Goal: Navigation & Orientation: Understand site structure

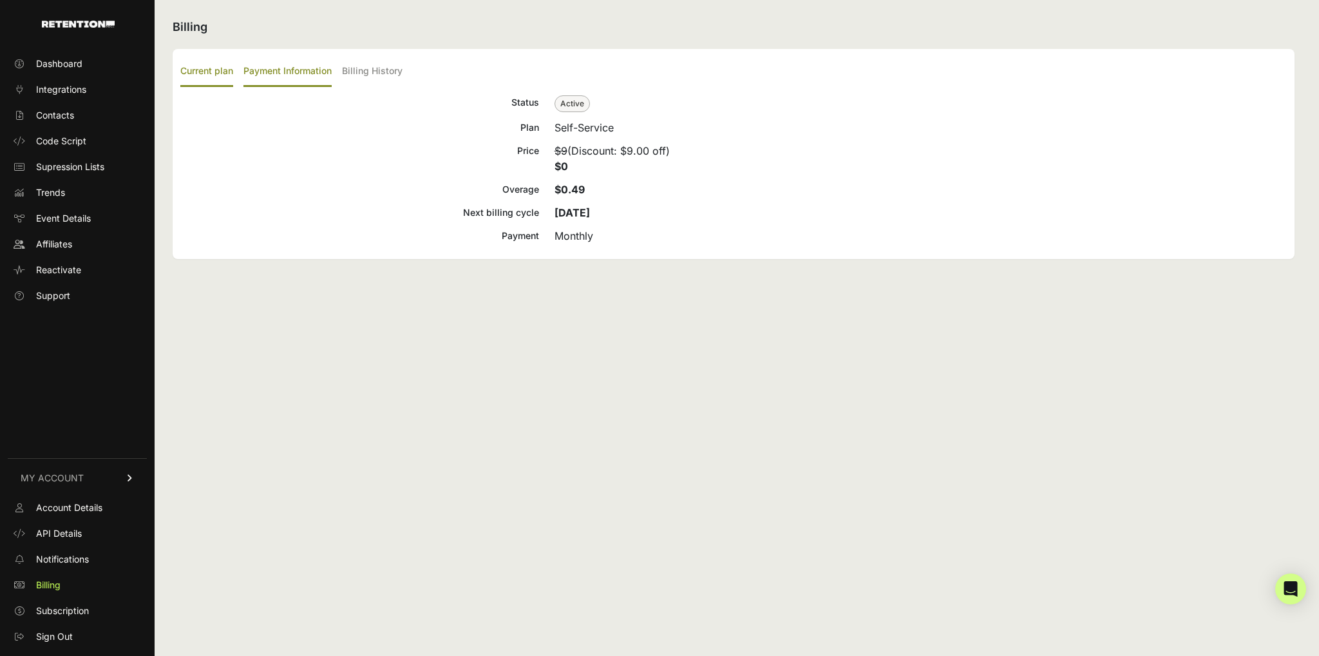
click at [290, 72] on label "Payment Information" at bounding box center [288, 72] width 88 height 30
click at [0, 0] on input "Payment Information" at bounding box center [0, 0] width 0 height 0
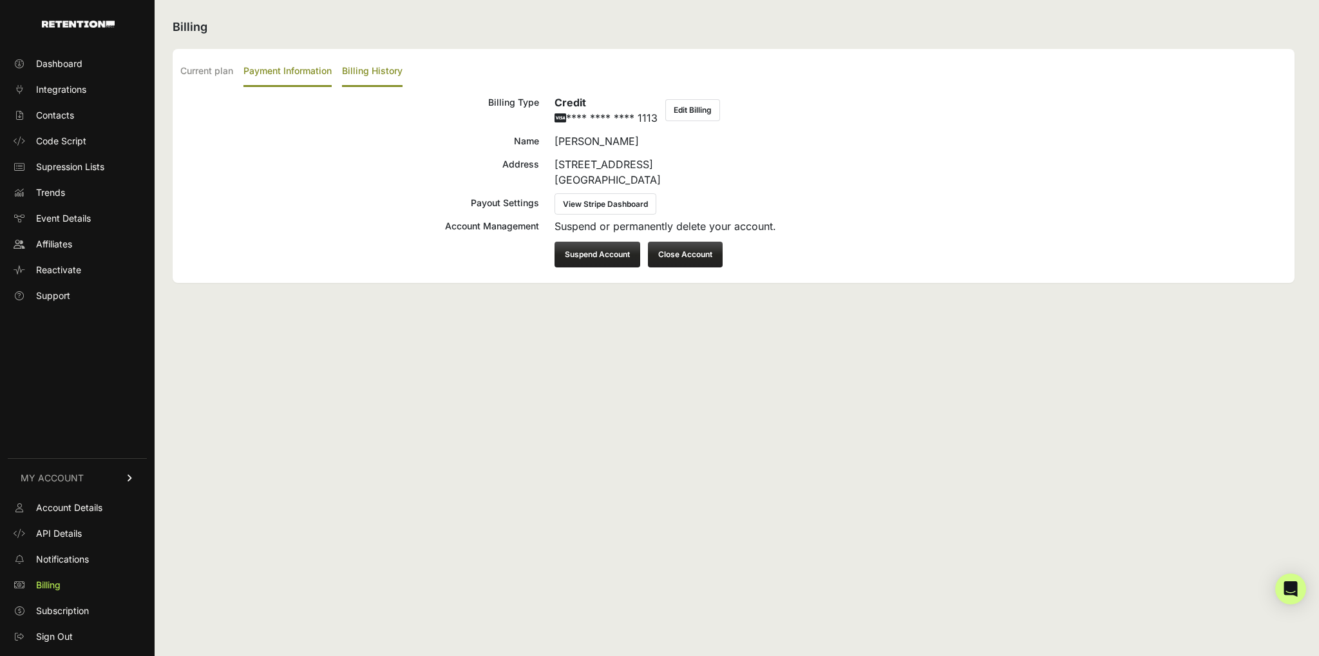
click at [371, 70] on label "Billing History" at bounding box center [372, 72] width 61 height 30
click at [0, 0] on input "Billing History" at bounding box center [0, 0] width 0 height 0
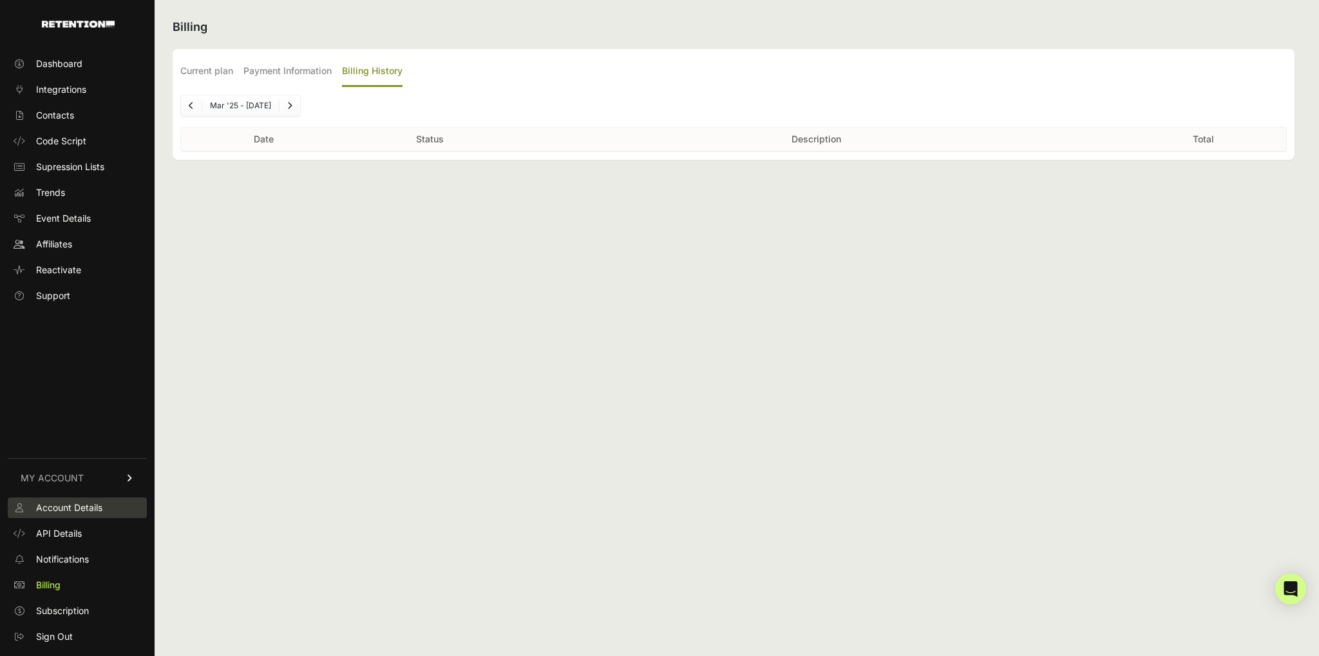
click at [66, 503] on span "Account Details" at bounding box center [69, 507] width 66 height 13
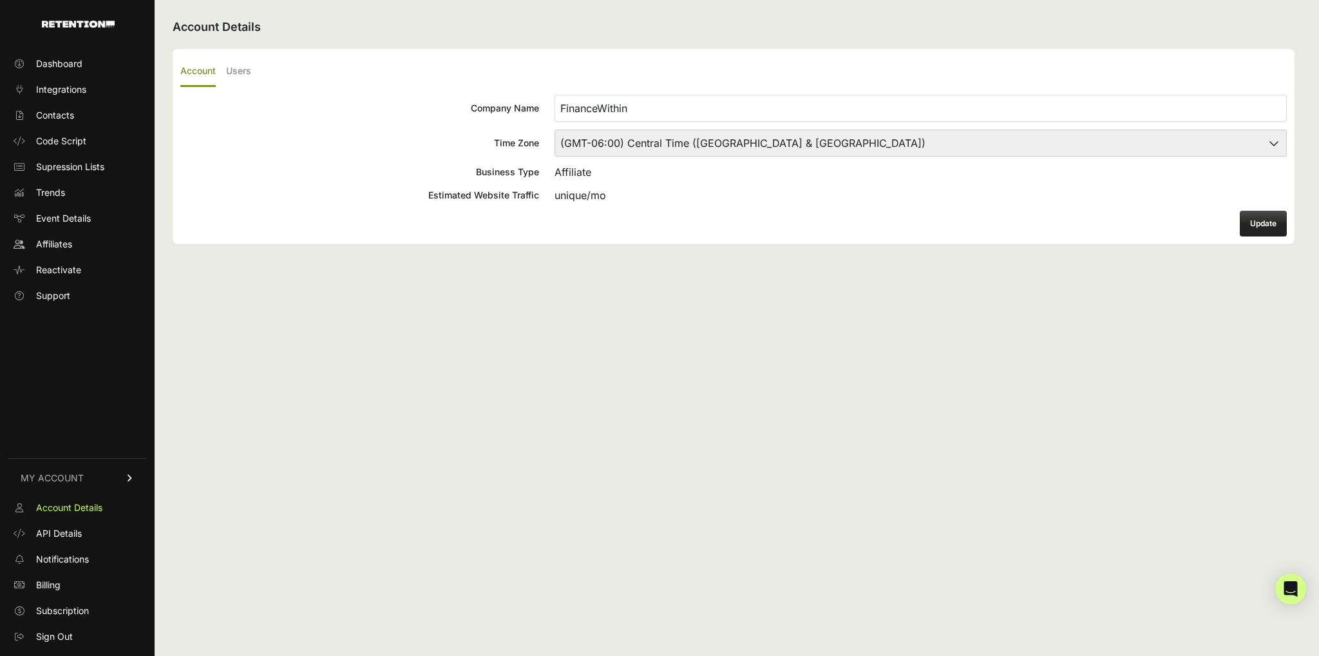
click at [66, 531] on span "API Details" at bounding box center [59, 533] width 46 height 13
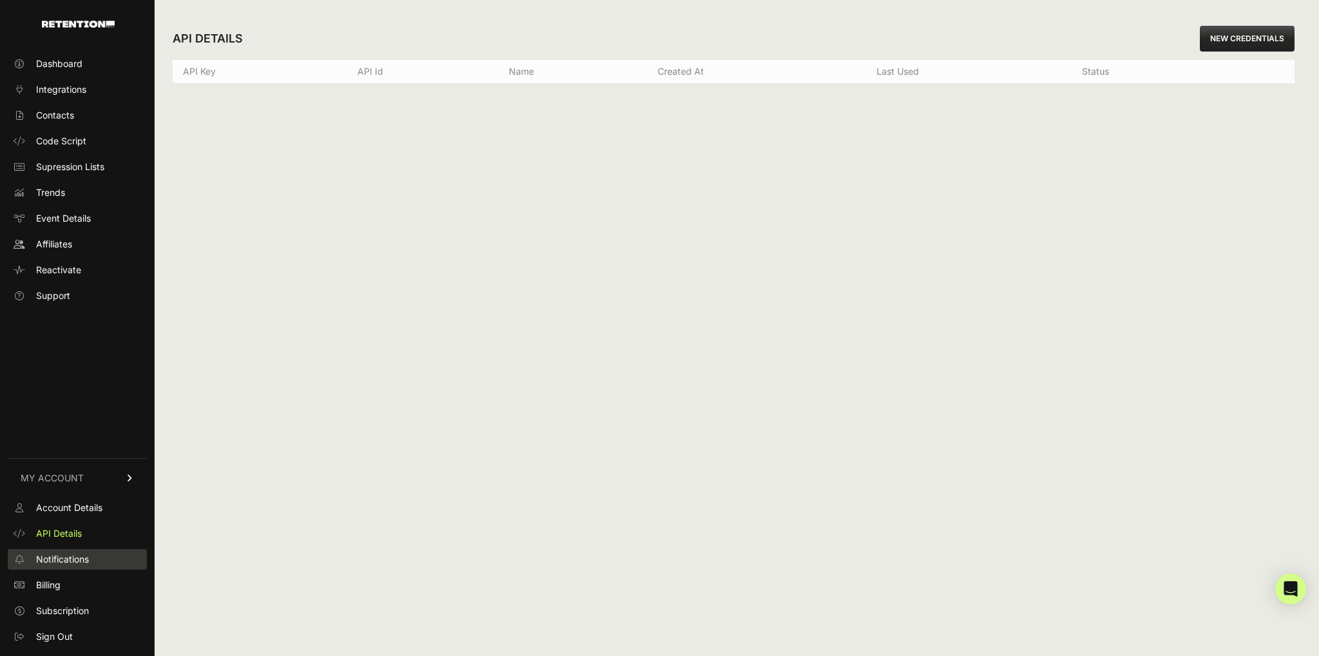
click at [71, 558] on span "Notifications" at bounding box center [62, 559] width 53 height 13
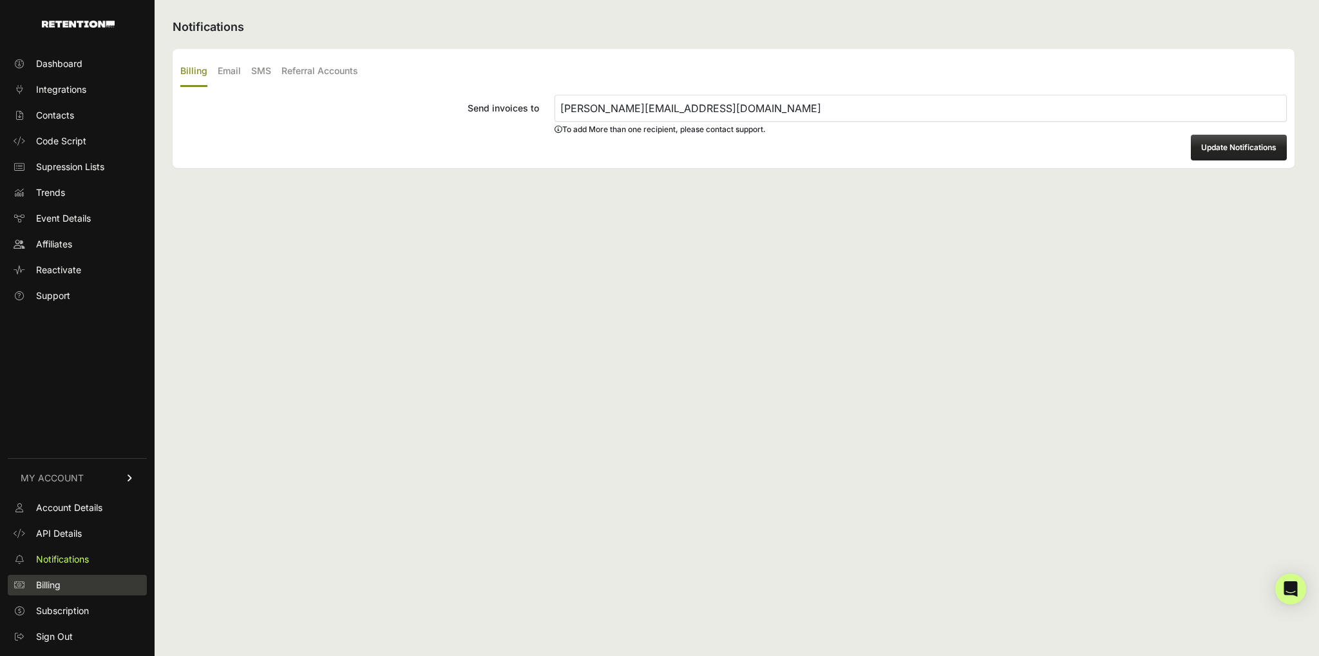
click at [55, 590] on span "Billing" at bounding box center [48, 585] width 24 height 13
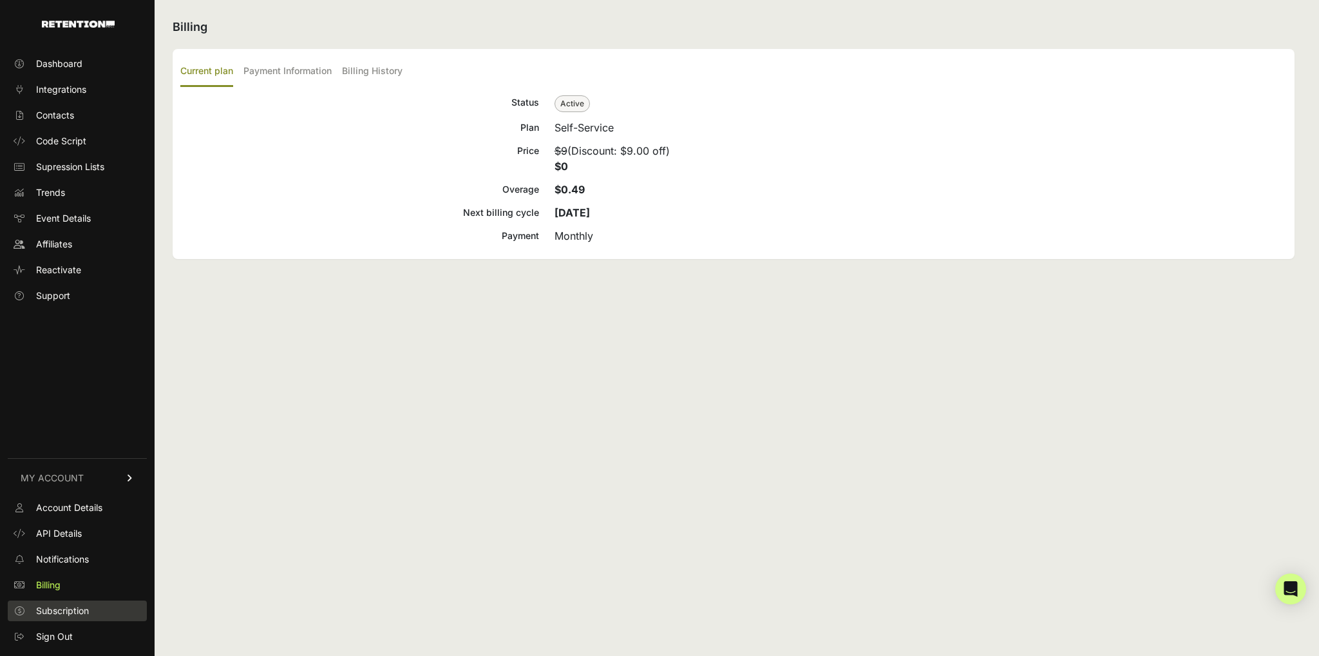
click at [70, 614] on span "Subscription" at bounding box center [62, 610] width 53 height 13
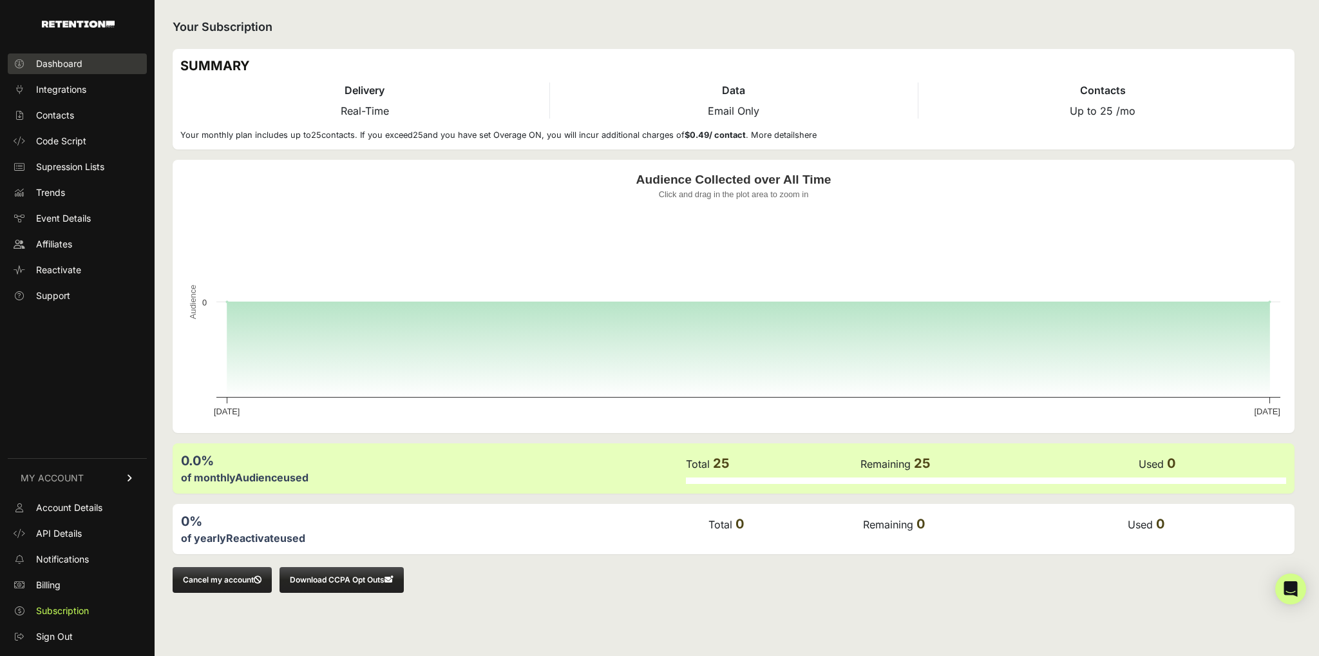
click at [46, 68] on span "Dashboard" at bounding box center [59, 63] width 46 height 13
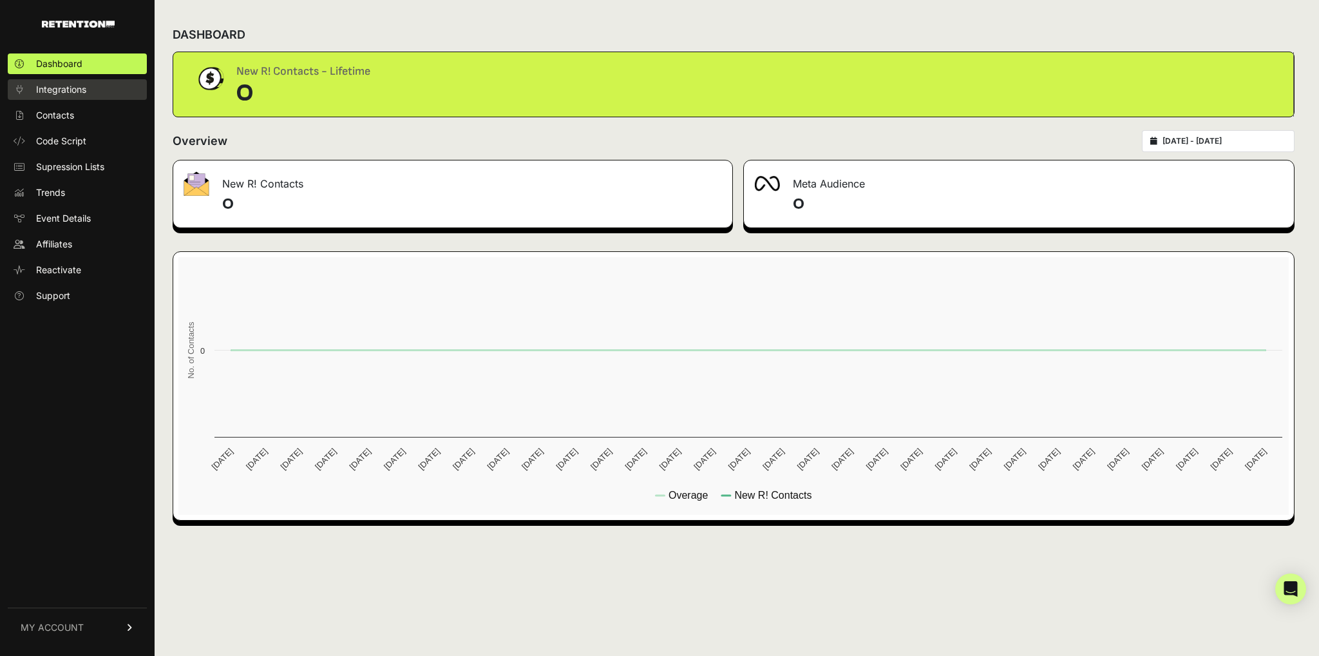
click at [41, 93] on span "Integrations" at bounding box center [61, 89] width 50 height 13
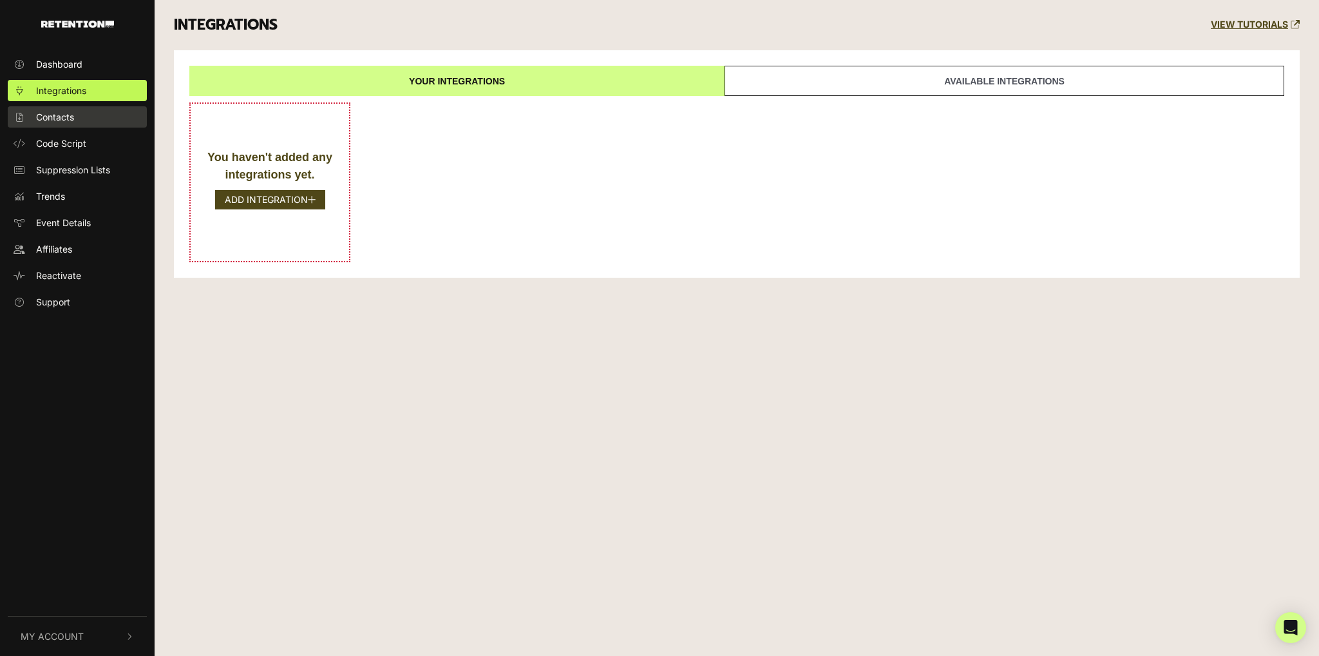
click at [48, 117] on span "Contacts" at bounding box center [55, 117] width 38 height 14
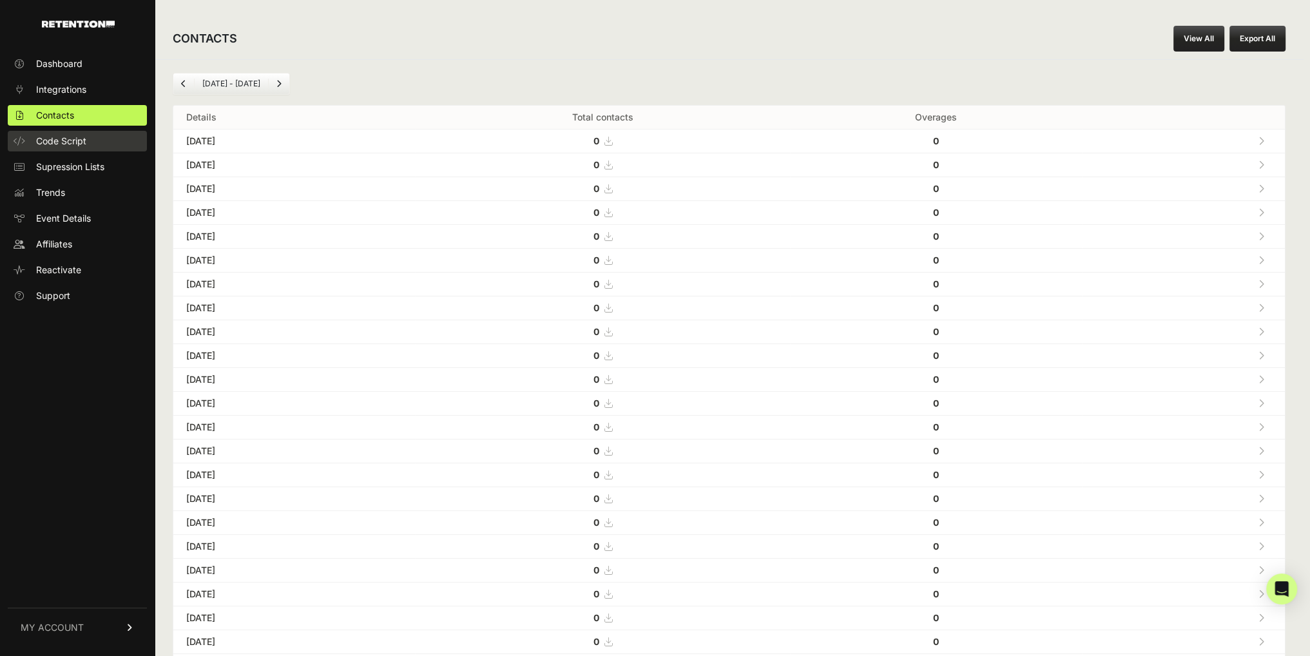
click at [75, 144] on span "Code Script" at bounding box center [61, 141] width 50 height 13
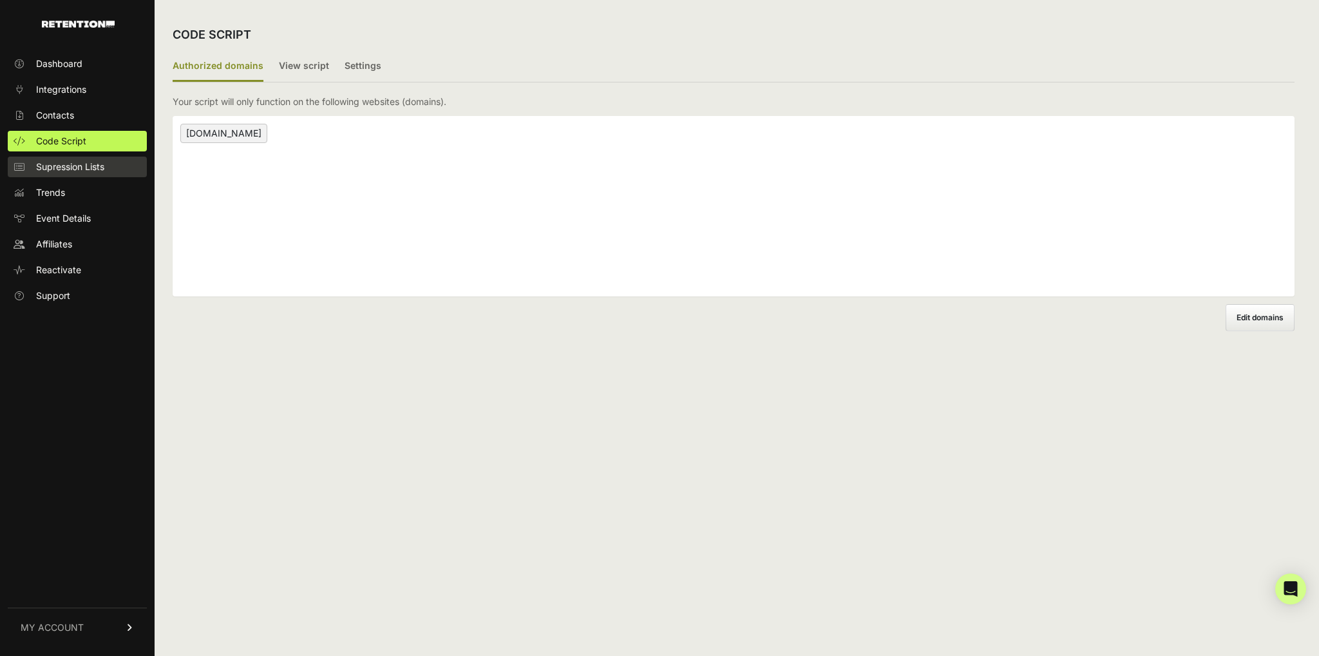
click at [67, 171] on span "Supression Lists" at bounding box center [70, 166] width 68 height 13
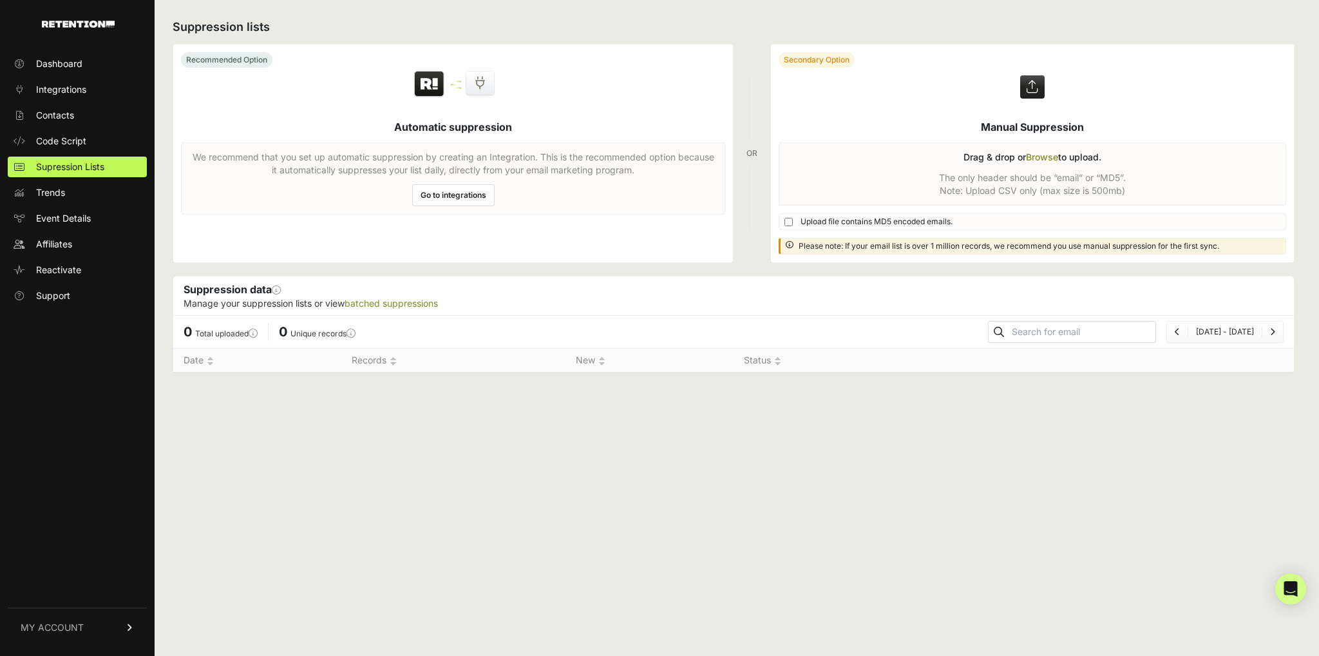
click at [69, 194] on link "Trends" at bounding box center [77, 192] width 139 height 21
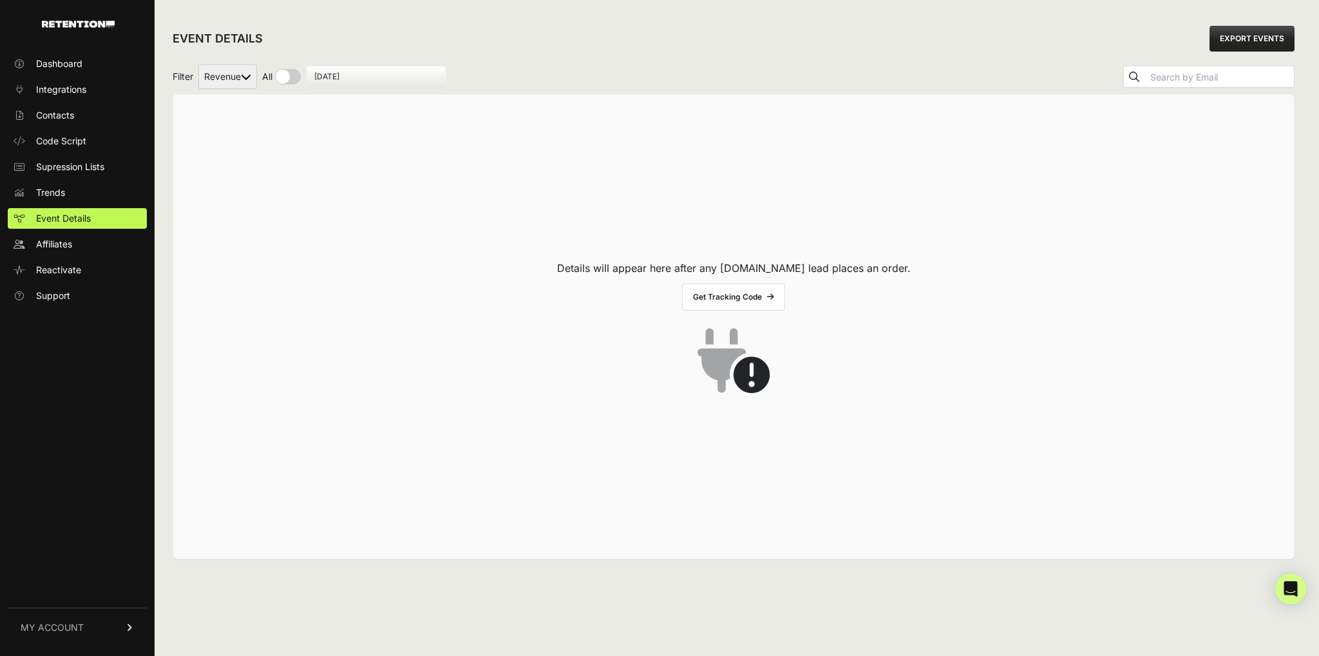
click at [60, 251] on link "Affiliates" at bounding box center [77, 244] width 139 height 21
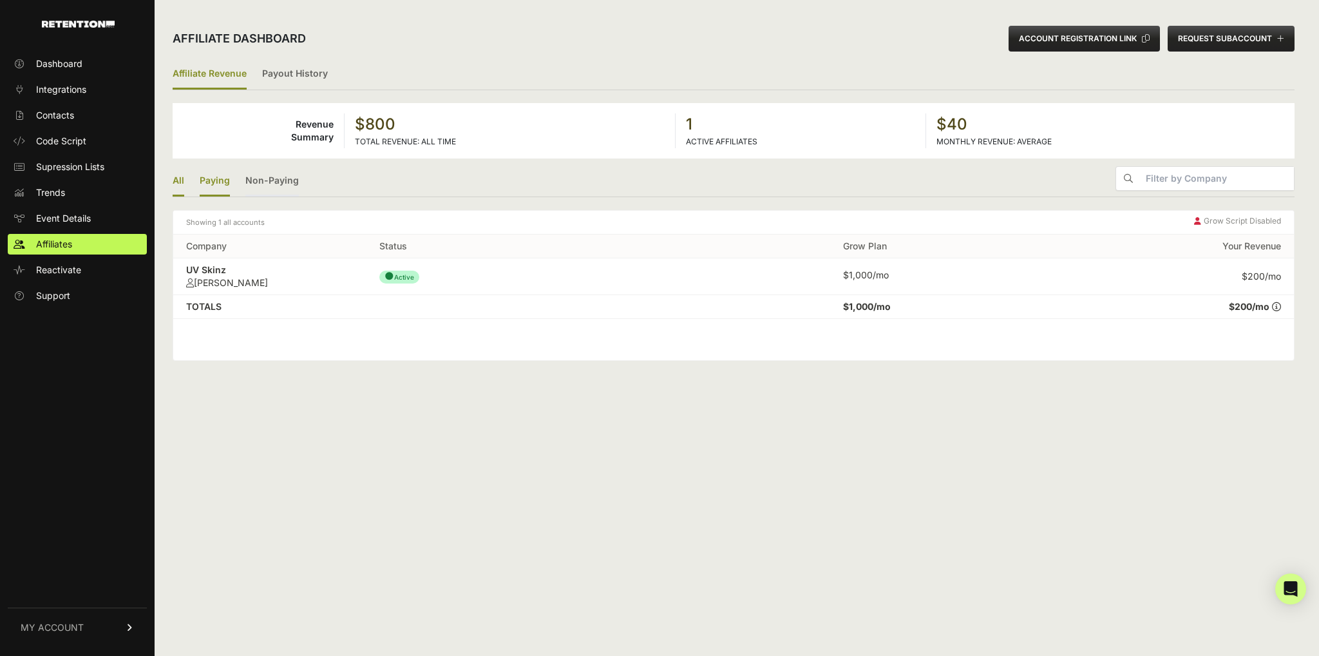
click at [210, 175] on link "Paying" at bounding box center [215, 181] width 30 height 30
click at [286, 182] on link "Non-Paying" at bounding box center [271, 181] width 53 height 30
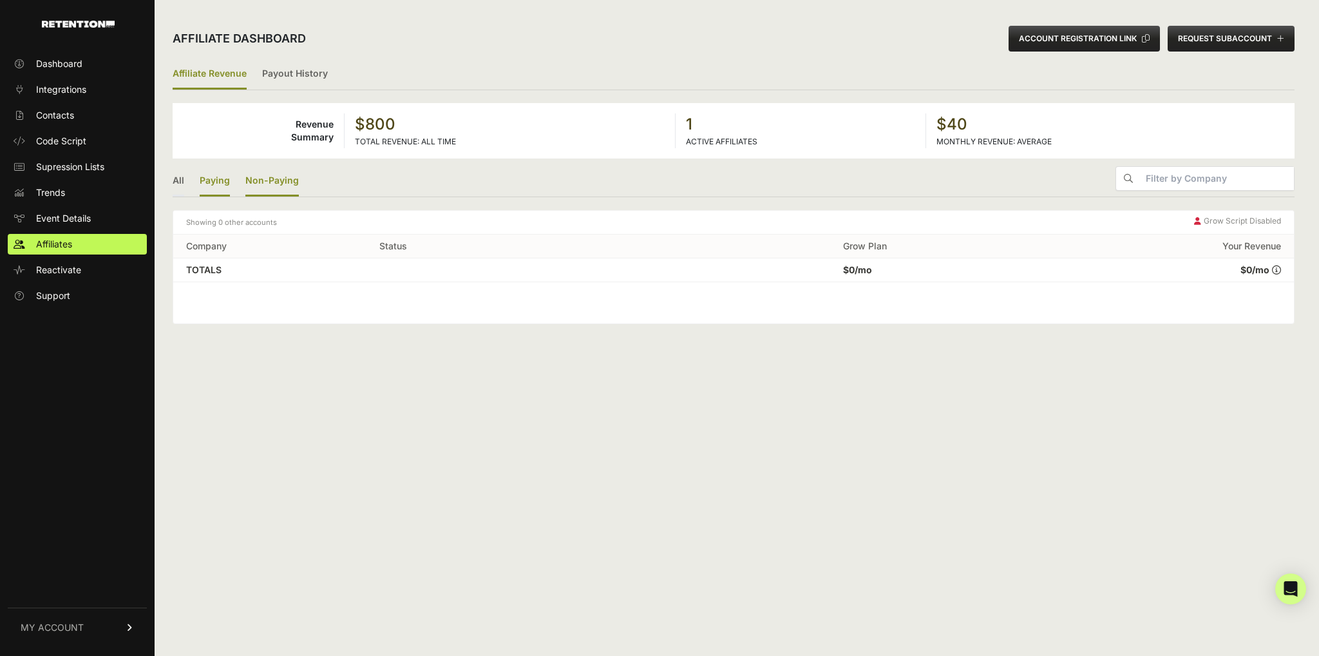
click at [219, 180] on link "Paying" at bounding box center [215, 181] width 30 height 30
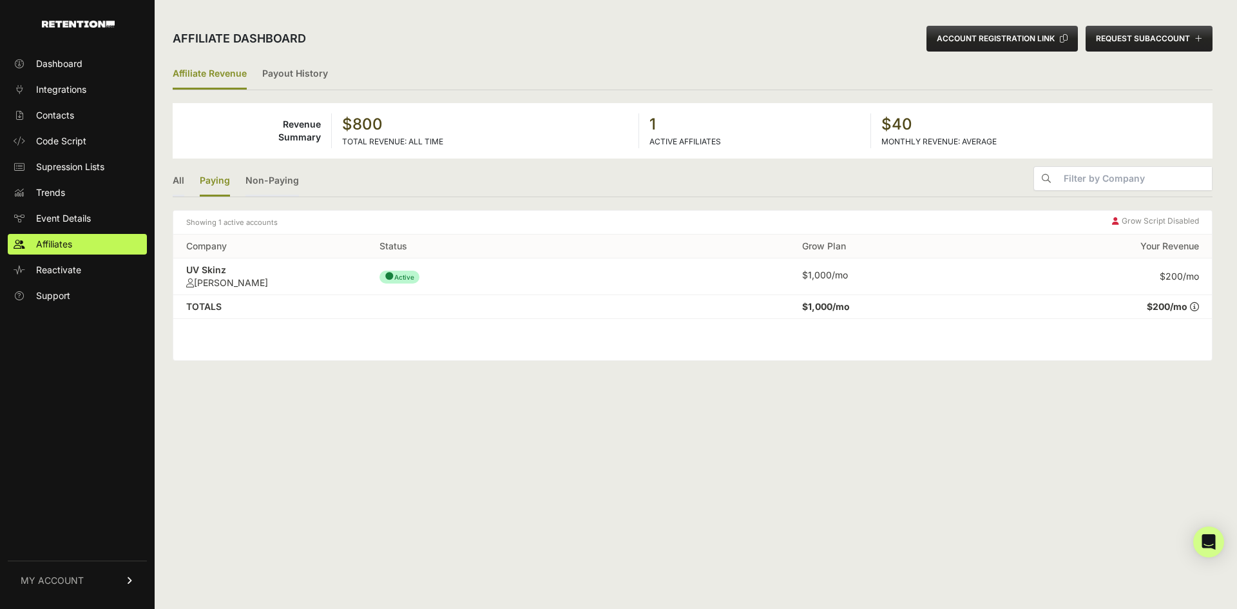
click at [241, 285] on div "[PERSON_NAME]" at bounding box center [269, 282] width 167 height 13
click at [182, 177] on link "All" at bounding box center [179, 181] width 12 height 30
click at [385, 134] on strong "$800" at bounding box center [484, 124] width 285 height 21
click at [61, 218] on span "Event Details" at bounding box center [63, 218] width 55 height 13
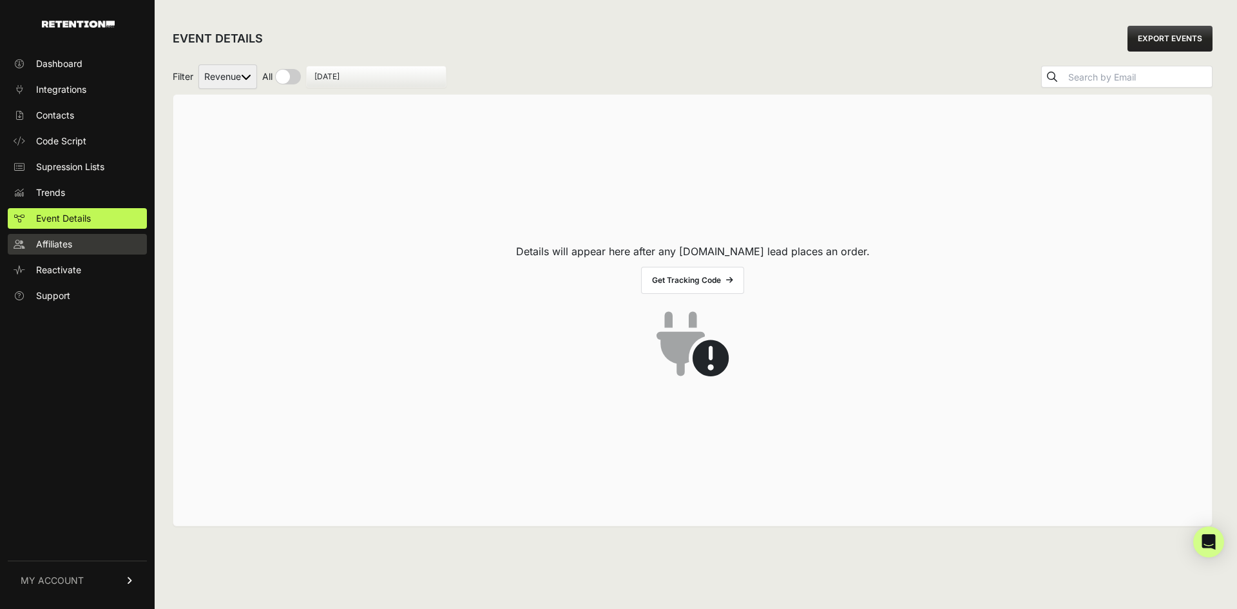
click at [66, 248] on span "Affiliates" at bounding box center [54, 244] width 36 height 13
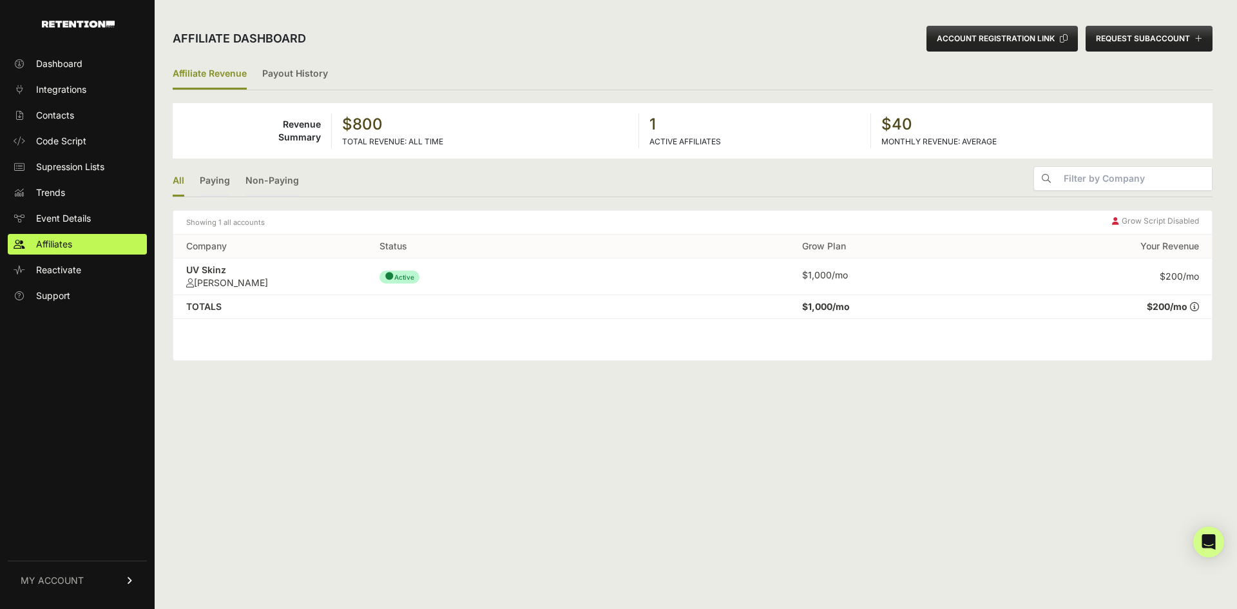
click at [824, 289] on td "$1,000/mo" at bounding box center [894, 276] width 211 height 37
click at [843, 314] on td "$1,000/mo" at bounding box center [894, 307] width 211 height 24
click at [1167, 307] on strong "$200/mo" at bounding box center [1167, 306] width 41 height 11
